Goal: Task Accomplishment & Management: Use online tool/utility

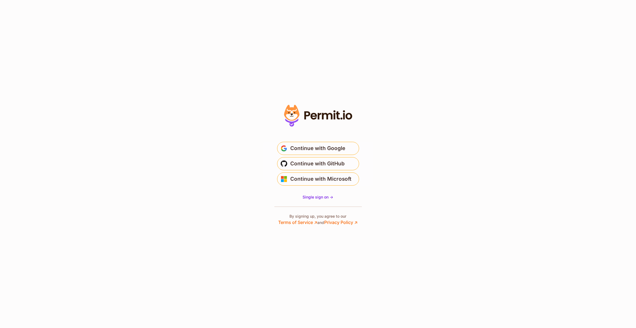
drag, startPoint x: 420, startPoint y: 133, endPoint x: 368, endPoint y: 158, distance: 57.6
click at [420, 133] on section "Or" at bounding box center [318, 164] width 636 height 328
click at [319, 146] on span "Continue with Google" at bounding box center [318, 148] width 55 height 9
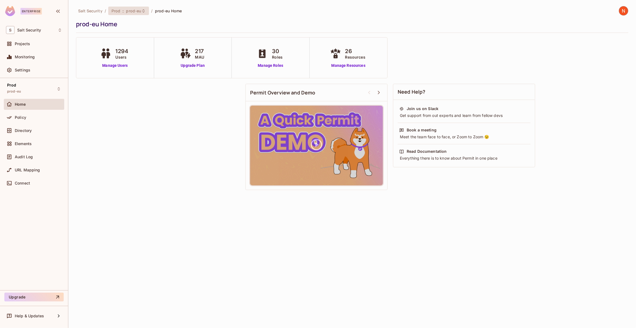
click at [137, 12] on span "prod-eu" at bounding box center [133, 10] width 15 height 5
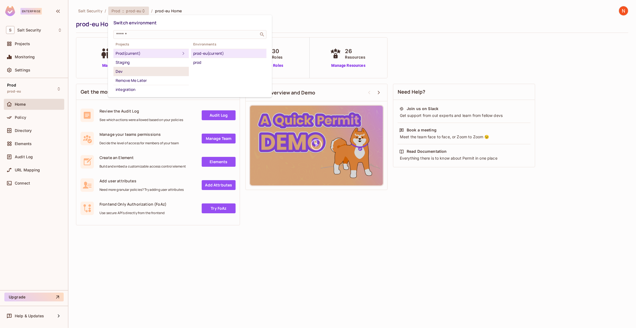
click at [142, 74] on div "Dev" at bounding box center [151, 71] width 71 height 7
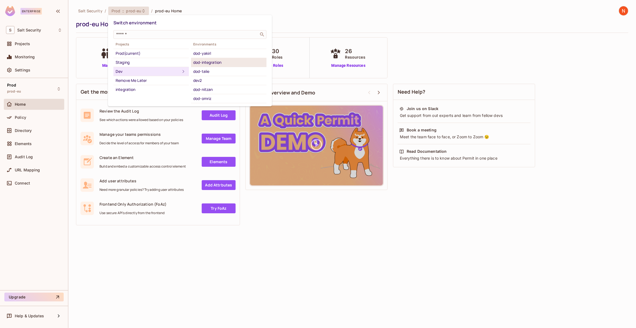
click at [217, 66] on li "dod-integration" at bounding box center [228, 62] width 75 height 9
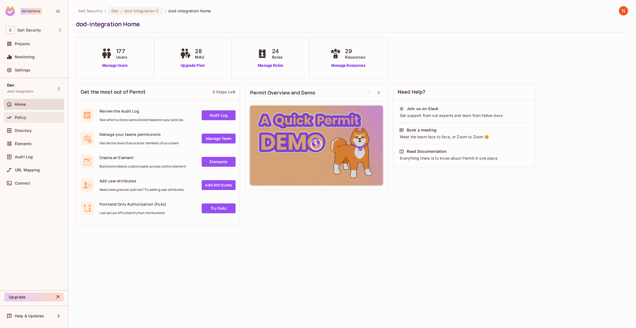
click at [27, 114] on div "Policy" at bounding box center [34, 117] width 56 height 7
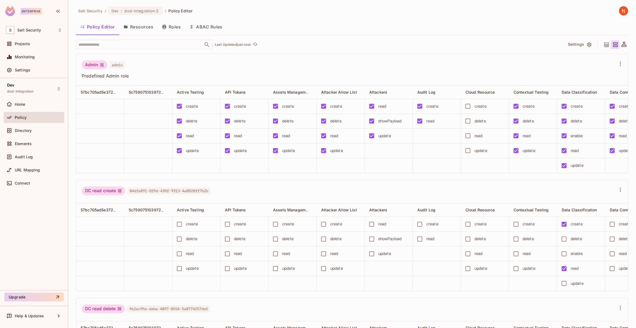
click at [150, 27] on button "Resources" at bounding box center [138, 27] width 39 height 14
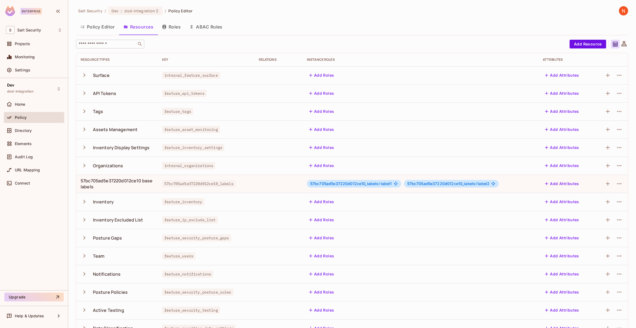
click at [113, 44] on input "text" at bounding box center [106, 43] width 57 height 5
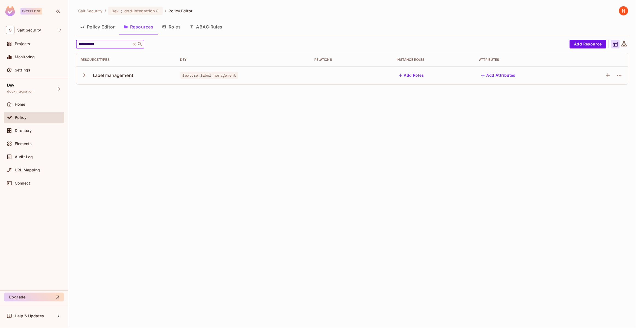
click at [83, 77] on icon "button" at bounding box center [84, 75] width 2 height 4
drag, startPoint x: 103, startPoint y: 46, endPoint x: 75, endPoint y: 46, distance: 28.2
click at [75, 46] on div "**********" at bounding box center [352, 164] width 568 height 328
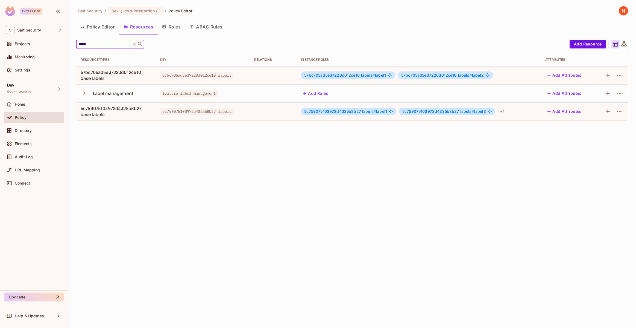
type input "*****"
click at [85, 93] on icon "button" at bounding box center [84, 93] width 2 height 4
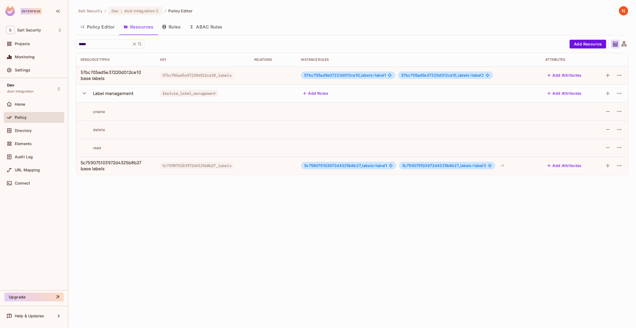
click at [85, 93] on icon "button" at bounding box center [85, 93] width 4 height 2
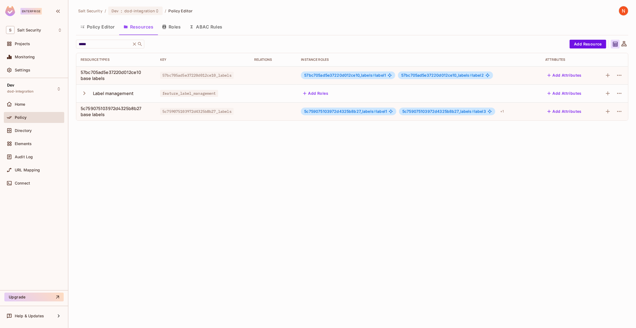
click at [226, 230] on div "Salt Security / Dev : dod-integration / Policy Editor Policy Editor Resources R…" at bounding box center [352, 164] width 568 height 328
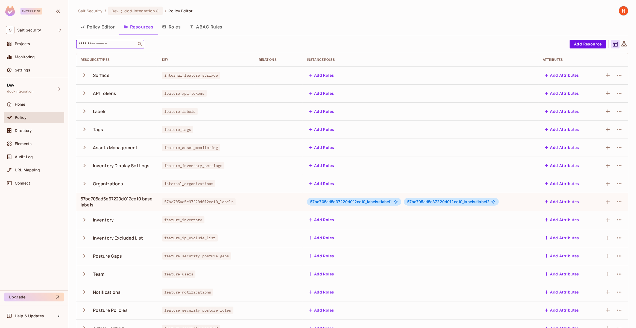
click at [125, 46] on input "text" at bounding box center [106, 43] width 57 height 5
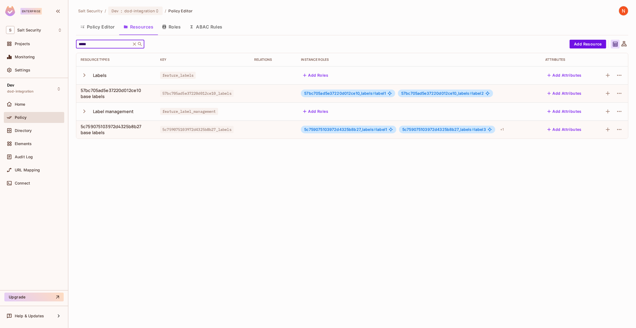
type input "*****"
click at [82, 75] on icon "button" at bounding box center [84, 74] width 7 height 7
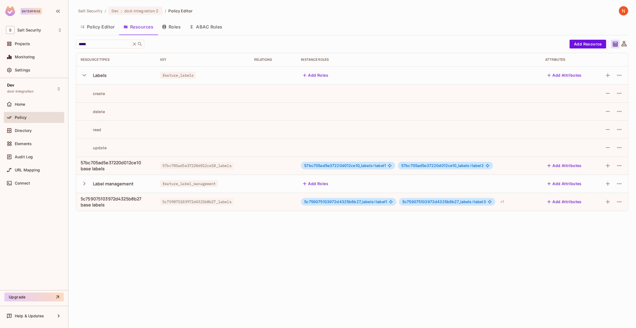
click at [82, 75] on icon "button" at bounding box center [84, 74] width 7 height 7
